Goal: Transaction & Acquisition: Download file/media

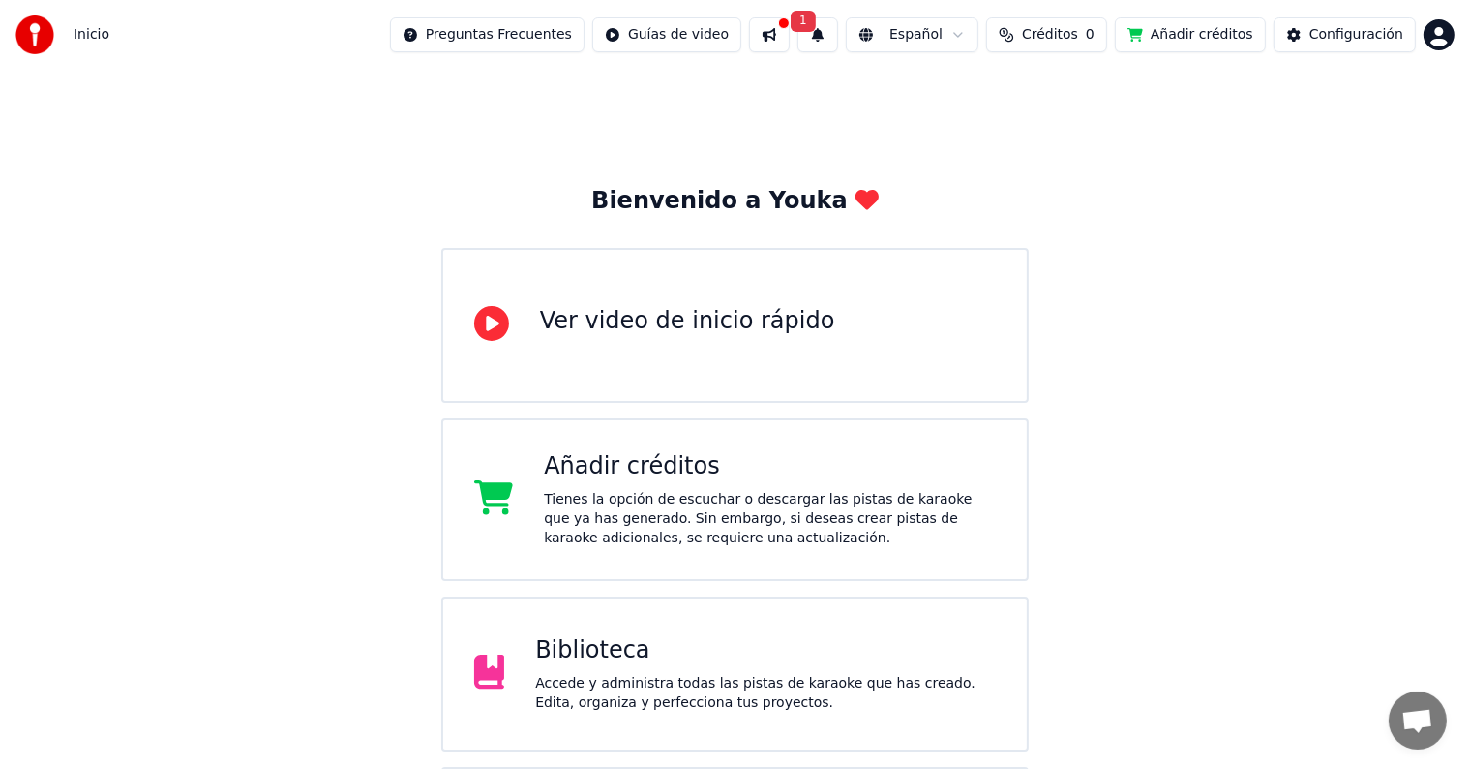
click at [619, 658] on div "Biblioteca" at bounding box center [765, 650] width 461 height 31
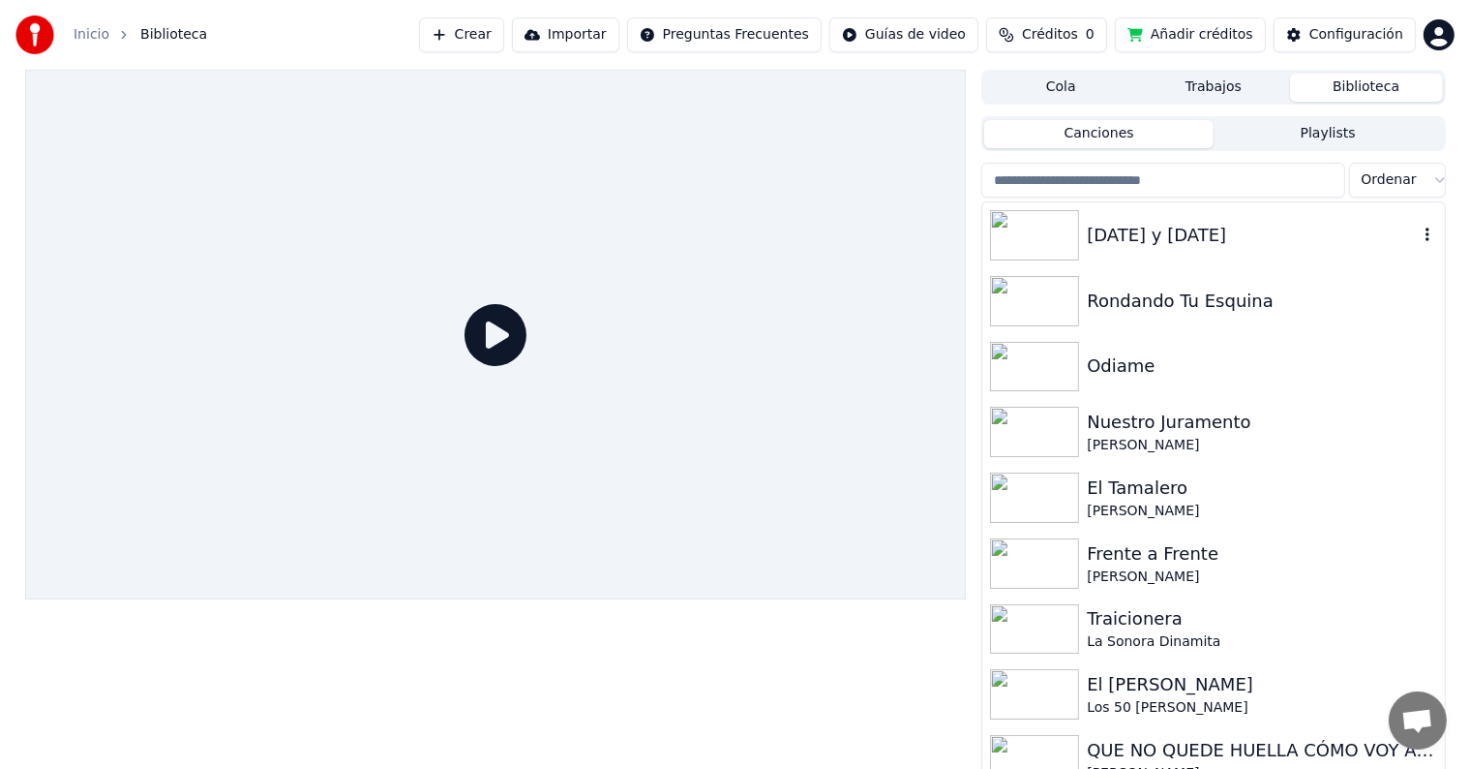
click at [1115, 232] on div "[DATE] y [DATE]" at bounding box center [1252, 235] width 330 height 27
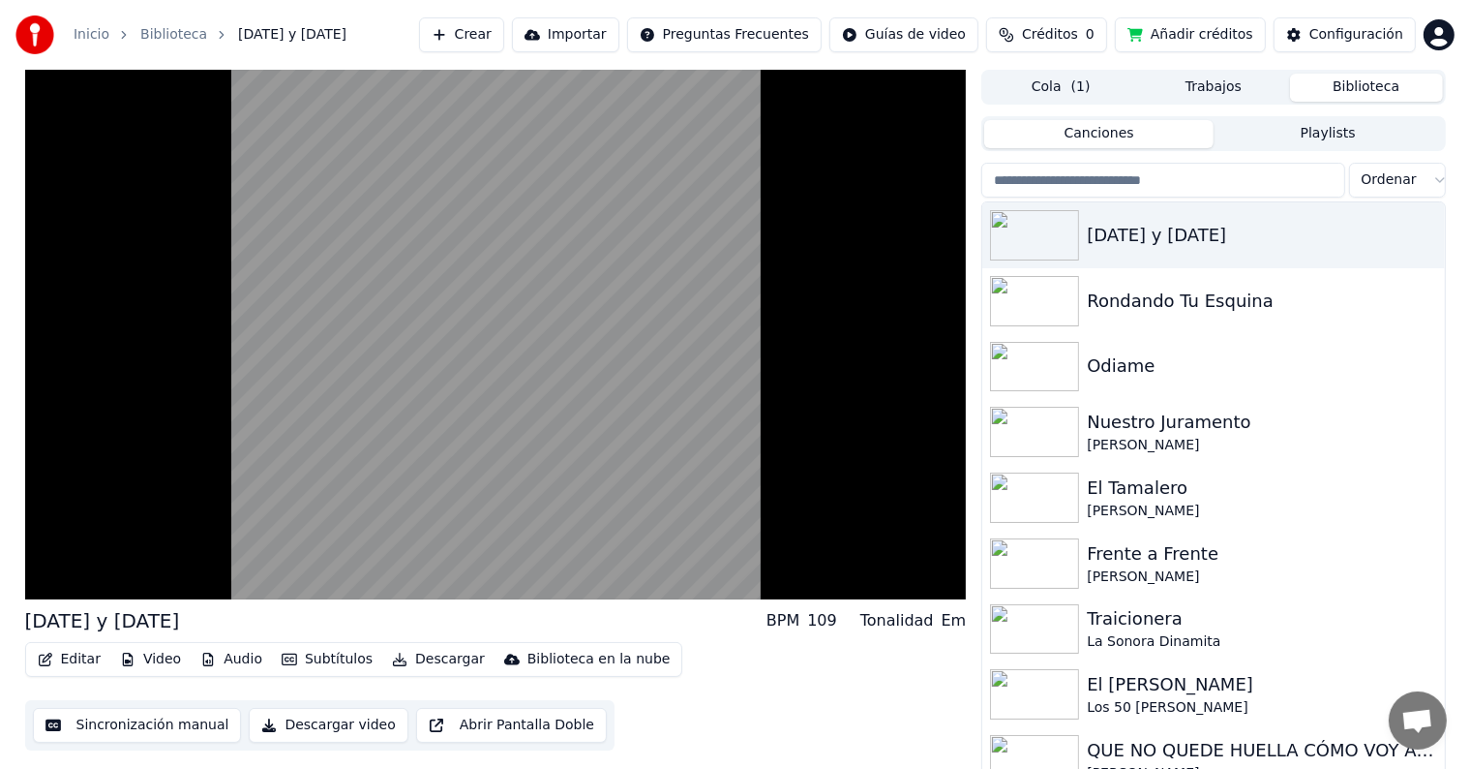
click at [399, 658] on button "Descargar" at bounding box center [438, 659] width 108 height 27
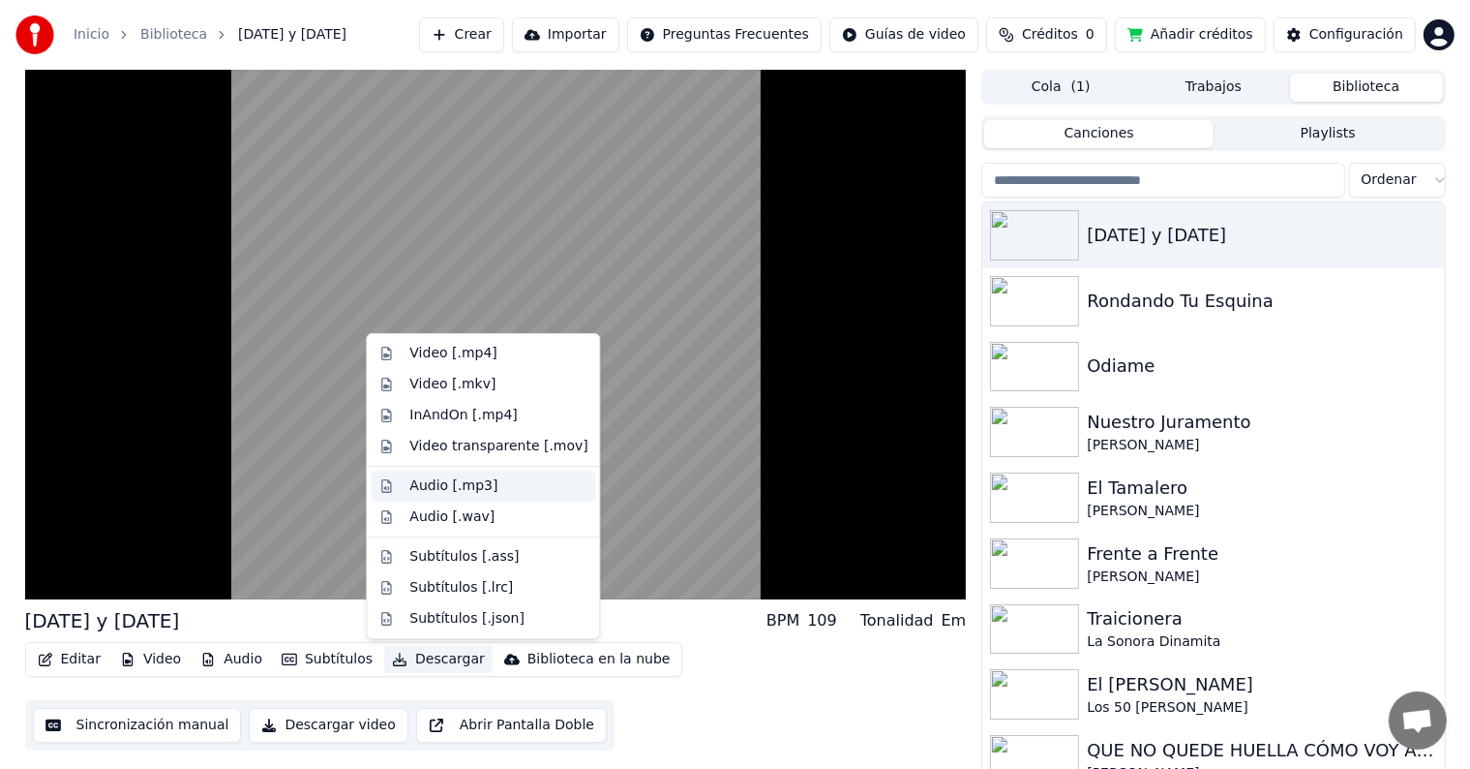
click at [486, 481] on div "Audio [.mp3]" at bounding box center [453, 485] width 88 height 19
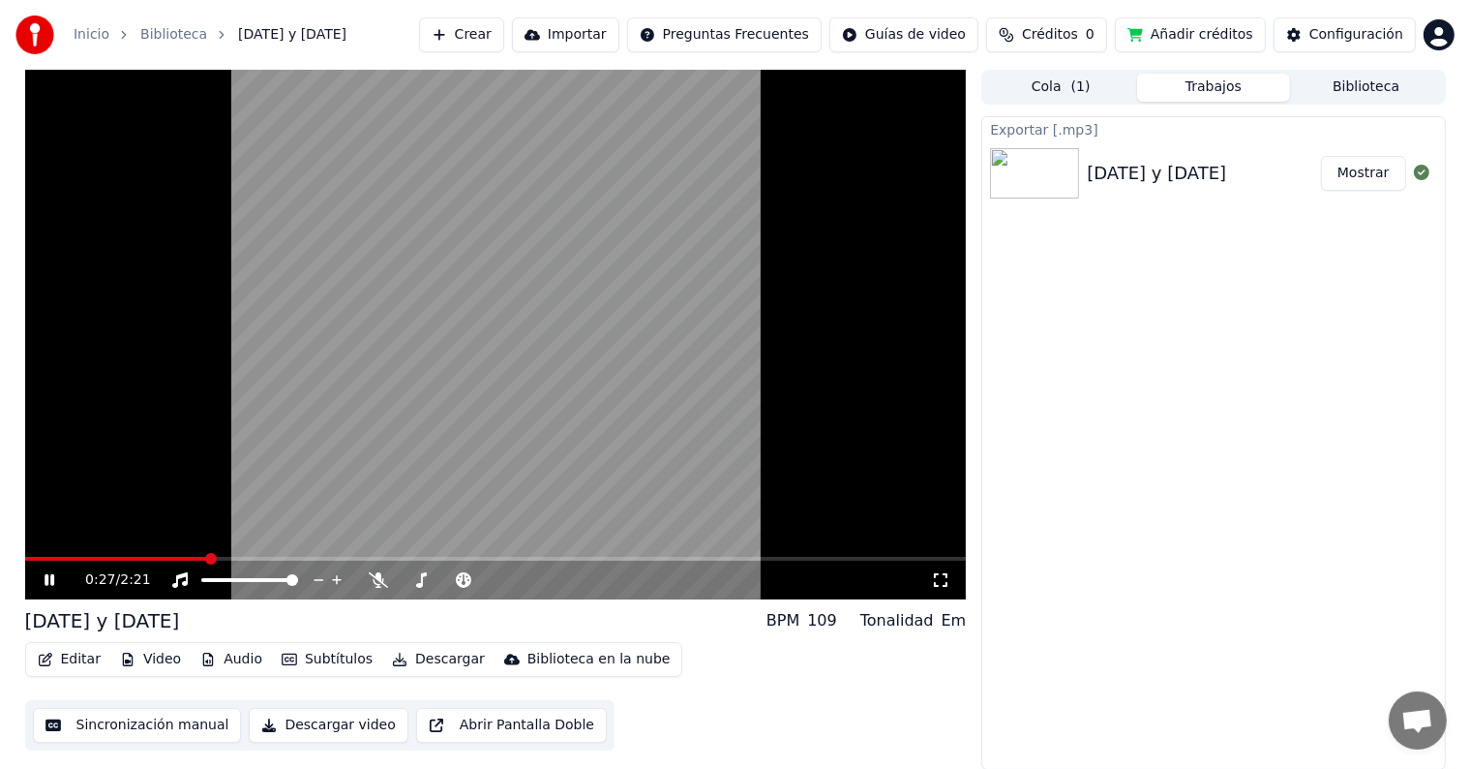
click at [47, 583] on icon at bounding box center [50, 580] width 10 height 12
click at [418, 662] on button "Descargar" at bounding box center [438, 659] width 108 height 27
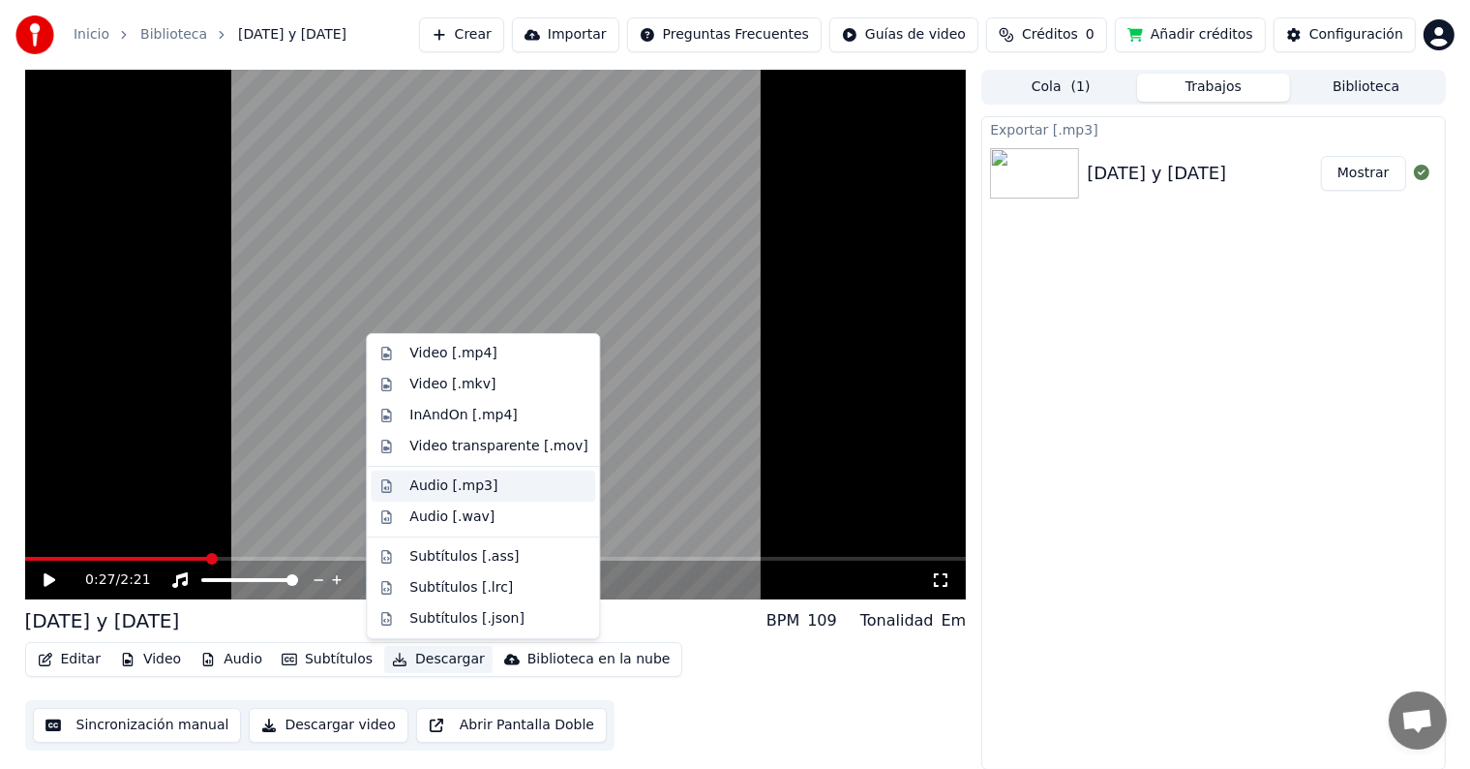
click at [453, 486] on div "Audio [.mp3]" at bounding box center [453, 485] width 88 height 19
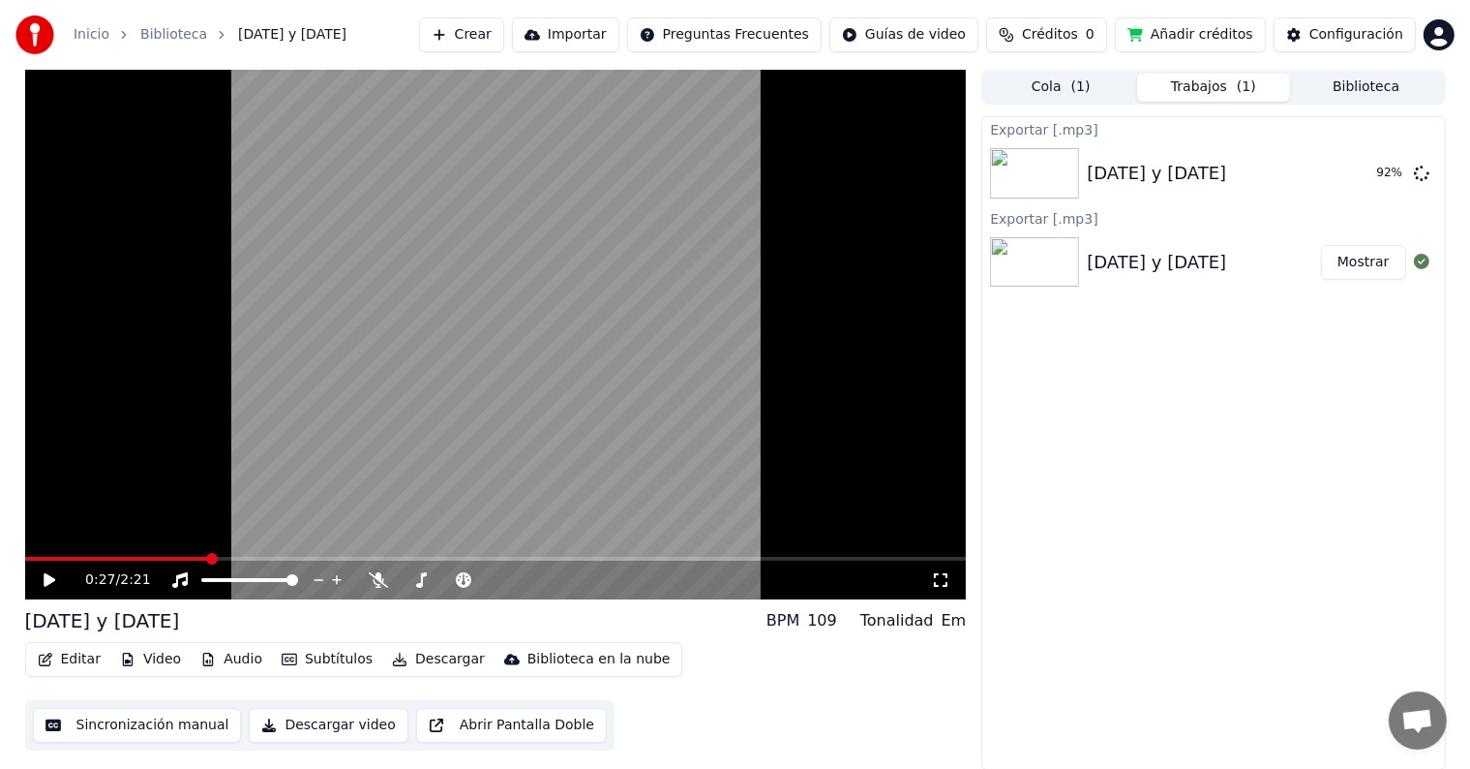
click at [1364, 265] on button "Mostrar" at bounding box center [1363, 262] width 85 height 35
click at [1376, 260] on button "Mostrar" at bounding box center [1363, 262] width 85 height 35
click at [1381, 178] on button "Mostrar" at bounding box center [1363, 173] width 85 height 35
click at [1367, 178] on button "Mostrar" at bounding box center [1363, 173] width 85 height 35
